Goal: Task Accomplishment & Management: Use online tool/utility

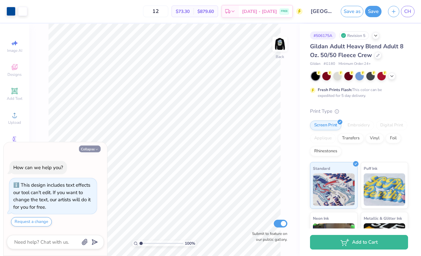
click at [93, 150] on button "Collapse" at bounding box center [90, 148] width 22 height 7
type textarea "x"
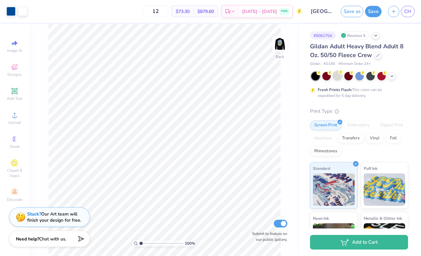
click at [337, 74] on div at bounding box center [337, 75] width 8 height 8
click at [339, 78] on div at bounding box center [337, 75] width 8 height 8
drag, startPoint x: 339, startPoint y: 78, endPoint x: 281, endPoint y: 47, distance: 65.6
click at [281, 47] on img at bounding box center [280, 44] width 26 height 26
click at [336, 78] on div at bounding box center [337, 75] width 8 height 8
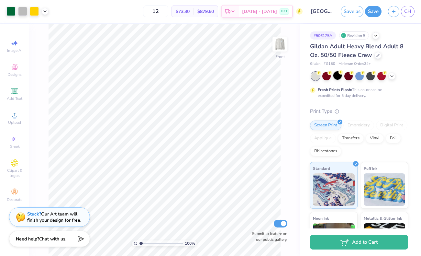
click at [336, 75] on div at bounding box center [337, 75] width 8 height 8
click at [338, 75] on div at bounding box center [337, 75] width 8 height 8
click at [276, 44] on img at bounding box center [280, 44] width 26 height 26
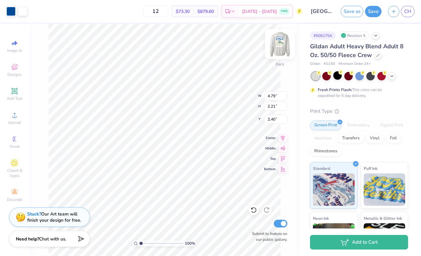
type input "4.79"
type input "2.21"
click at [253, 210] on icon at bounding box center [253, 209] width 6 height 6
type input "2.40"
click at [253, 210] on icon at bounding box center [253, 209] width 6 height 6
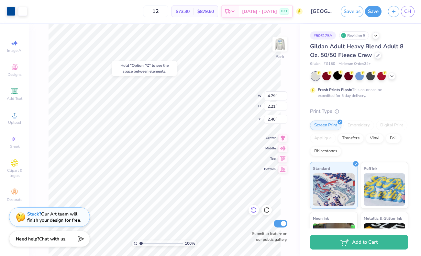
type input "3.49"
type input "1.61"
type input "3.00"
click at [253, 210] on icon at bounding box center [253, 209] width 6 height 6
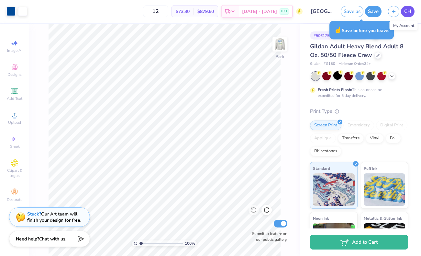
click at [405, 13] on span "CH" at bounding box center [407, 11] width 7 height 7
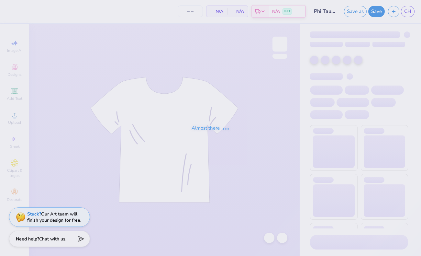
type input "50"
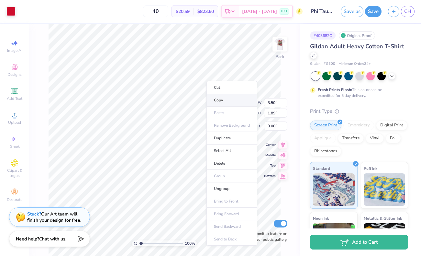
click at [213, 100] on li "Copy" at bounding box center [231, 100] width 51 height 13
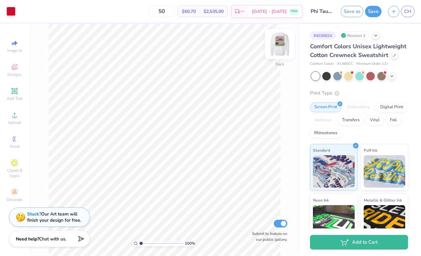
click at [282, 39] on img at bounding box center [280, 44] width 26 height 26
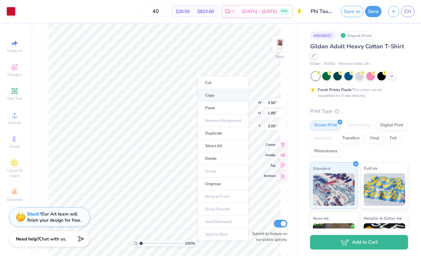
click at [210, 98] on li "Copy" at bounding box center [223, 95] width 51 height 13
click at [205, 96] on li "Copy" at bounding box center [221, 94] width 51 height 13
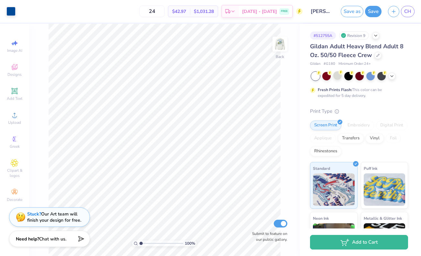
click at [334, 79] on div at bounding box center [337, 75] width 8 height 8
click at [337, 78] on div at bounding box center [337, 75] width 8 height 8
click at [336, 75] on div at bounding box center [337, 75] width 8 height 8
click at [375, 11] on button "Save" at bounding box center [373, 10] width 16 height 11
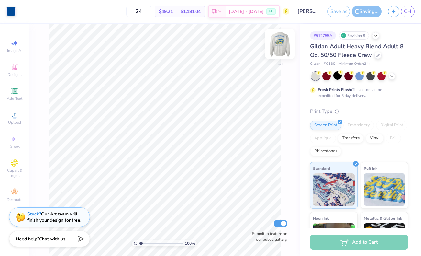
click at [283, 44] on img at bounding box center [280, 44] width 26 height 26
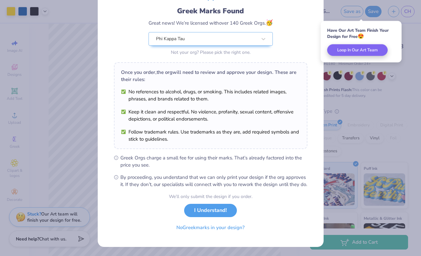
scroll to position [47, 0]
click at [211, 207] on button "I Understand!" at bounding box center [210, 208] width 53 height 13
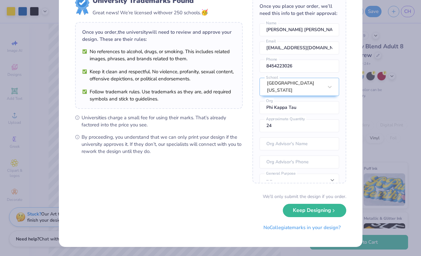
click at [382, 204] on div "University Trademarks Found Great news! We’re licensed with over 250 schools. 🥳…" at bounding box center [210, 128] width 421 height 256
click at [371, 204] on div "University Trademarks Found Great news! We’re licensed with over 250 schools. 🥳…" at bounding box center [210, 128] width 421 height 256
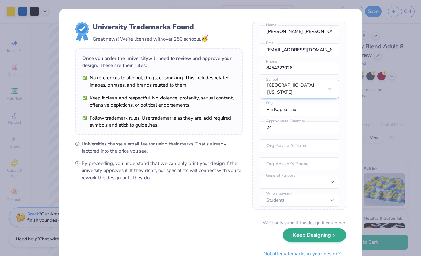
scroll to position [24, 0]
click at [311, 234] on button "Keep Designing" at bounding box center [314, 234] width 63 height 13
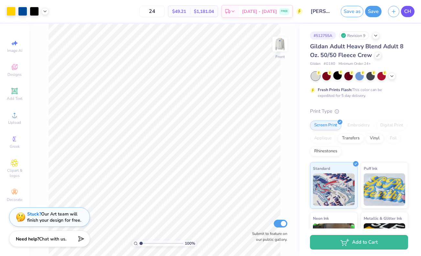
click at [410, 12] on span "CH" at bounding box center [407, 11] width 7 height 7
